Goal: Find specific page/section: Find specific page/section

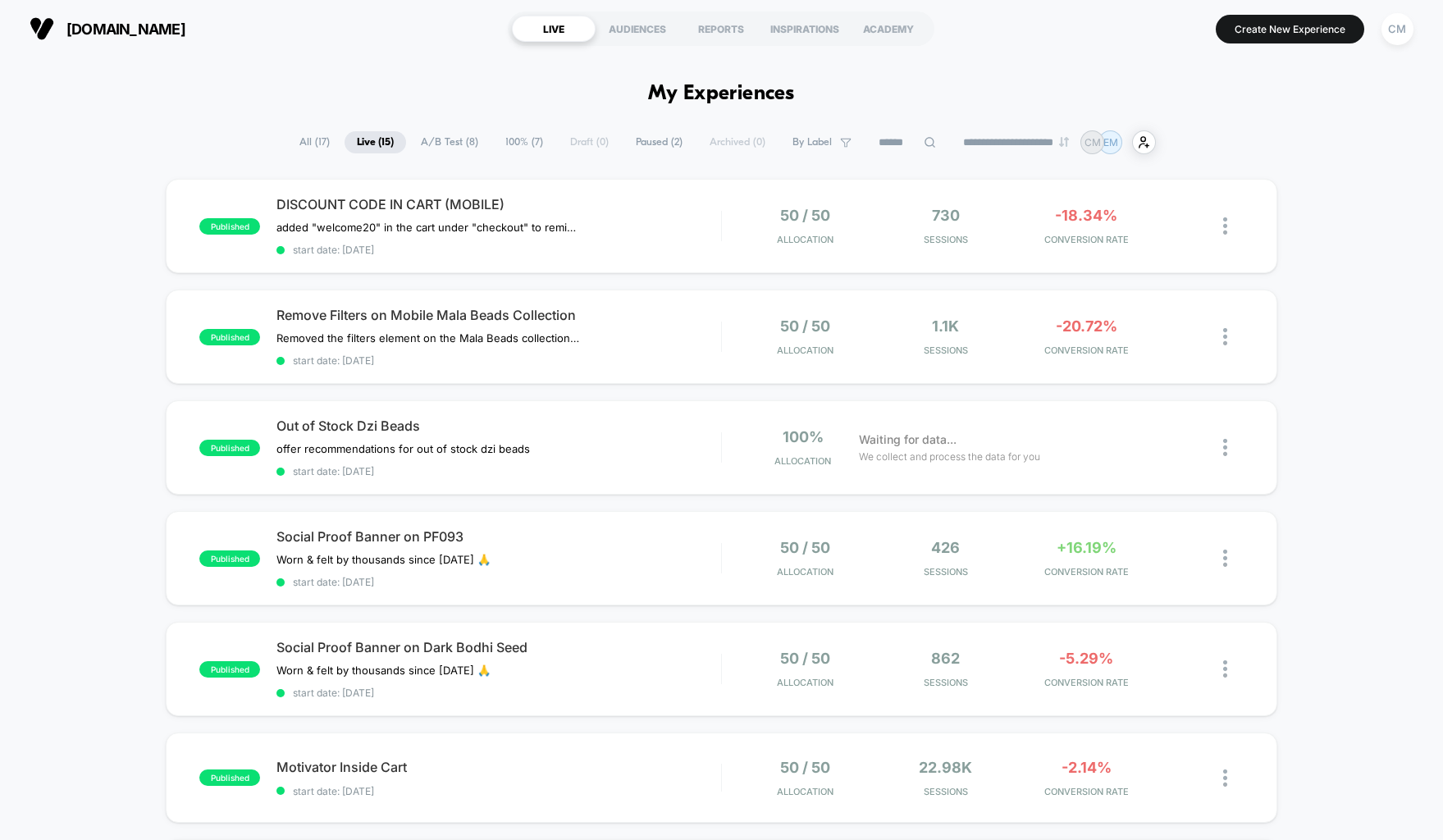
select select "*"
click at [548, 545] on div "Social Proof Banner on PF093 Worn & felt by thousands since [DATE] 🙏 Click to e…" at bounding box center [499, 558] width 444 height 60
